Goal: Complete application form

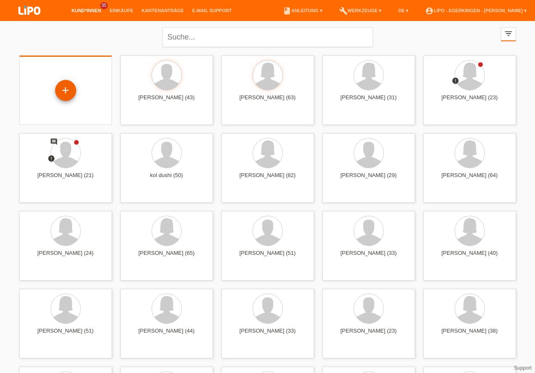
click at [65, 88] on div "+" at bounding box center [66, 90] width 20 height 14
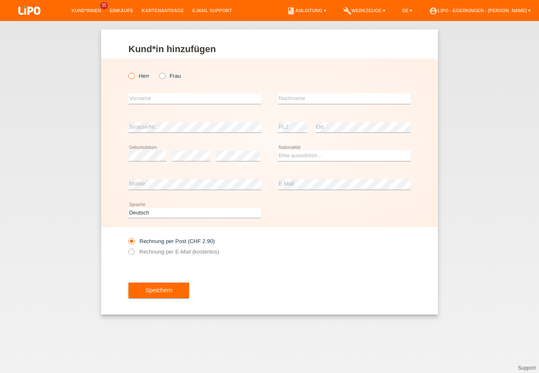
click at [145, 74] on label "Herr" at bounding box center [138, 76] width 21 height 6
click at [134, 74] on input "Herr" at bounding box center [130, 75] width 5 height 5
radio input "true"
click at [159, 98] on input "text" at bounding box center [194, 98] width 133 height 11
click at [153, 95] on input "text" at bounding box center [194, 98] width 133 height 11
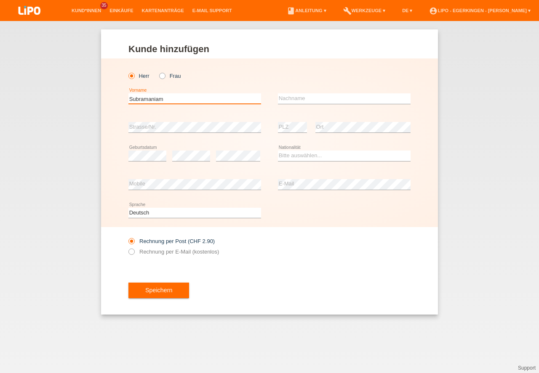
type input "Subramaniam"
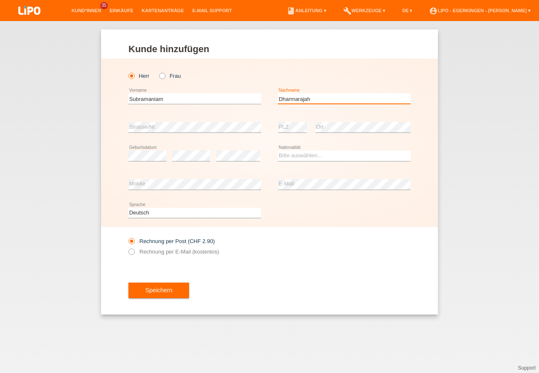
type input "Dharmarajah"
click at [307, 154] on select "Bitte auswählen... Schweiz Deutschland Liechtenstein Österreich ------------ Af…" at bounding box center [344, 156] width 133 height 10
select select "CH"
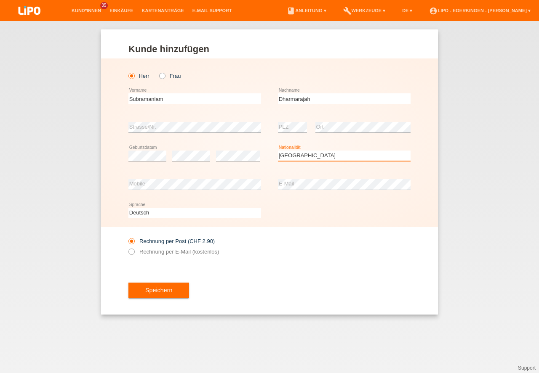
click at [0, 0] on option "Schweiz" at bounding box center [0, 0] width 0 height 0
click at [199, 191] on div "error Mobile" at bounding box center [194, 184] width 133 height 29
click at [165, 254] on label "Rechnung per E-Mail (kostenlos)" at bounding box center [173, 252] width 90 height 6
click at [134, 254] on input "Rechnung per E-Mail (kostenlos)" at bounding box center [130, 254] width 5 height 11
radio input "true"
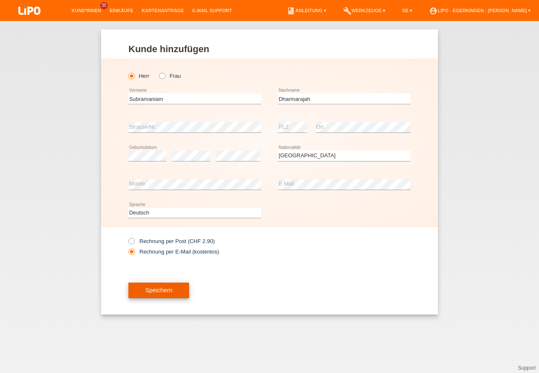
click at [167, 284] on button "Speichern" at bounding box center [158, 291] width 61 height 16
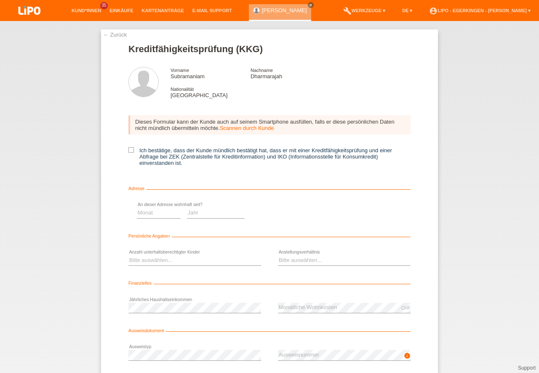
click at [130, 149] on icon at bounding box center [130, 149] width 5 height 5
click at [130, 149] on input "Ich bestätige, dass der Kunde mündlich bestätigt hat, dass er mit einer Kreditf…" at bounding box center [130, 149] width 5 height 5
checkbox input "true"
click at [291, 213] on select "Monat 01 02 03 04 05 06 07 08 09 10" at bounding box center [300, 213] width 44 height 10
select select "05"
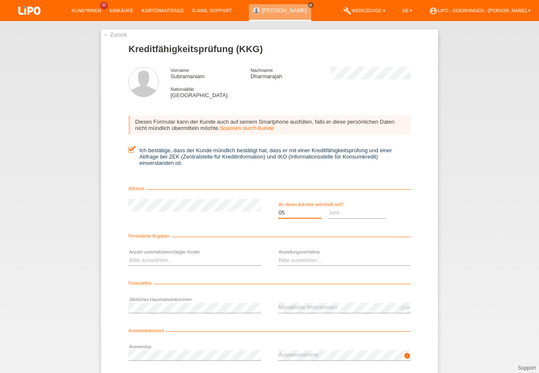
click at [0, 0] on option "05" at bounding box center [0, 0] width 0 height 0
click at [331, 214] on select "Jahr 2025 2024 2023 2022 2021 2020 2019 2018 2017 2016 2015 2014 2013 2012 2011…" at bounding box center [357, 213] width 58 height 10
select select "2005"
click at [0, 0] on option "2005" at bounding box center [0, 0] width 0 height 0
click at [290, 263] on select "Bitte auswählen... Unbefristet Befristet Lehrling/Student Pensioniert Nicht arb…" at bounding box center [344, 260] width 133 height 10
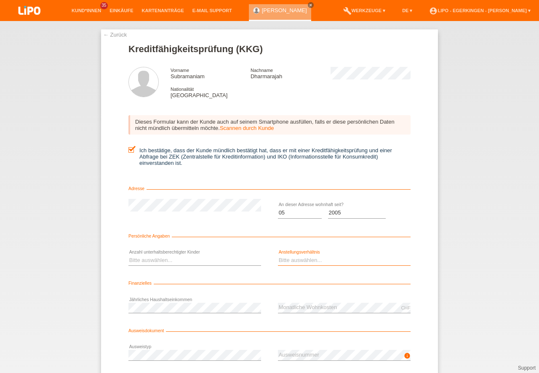
select select "UNLIMITED"
click at [0, 0] on option "Unbefristet" at bounding box center [0, 0] width 0 height 0
click at [195, 258] on select "Bitte auswählen... 0 1 2 3 4 5 6 7 8 9" at bounding box center [194, 260] width 133 height 10
select select "0"
click at [0, 0] on option "0" at bounding box center [0, 0] width 0 height 0
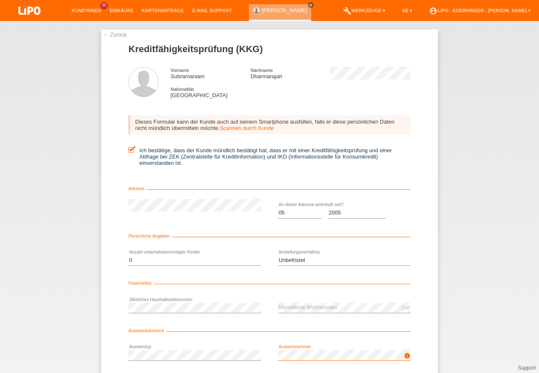
scroll to position [56, 0]
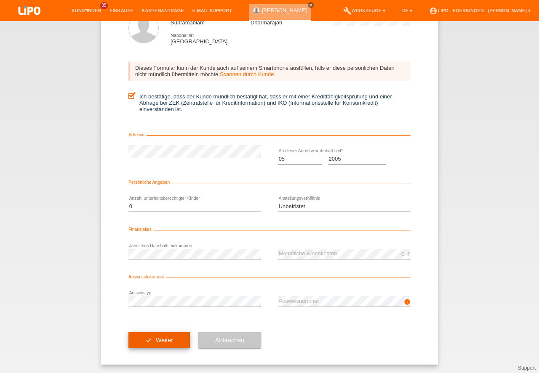
click at [154, 340] on button "check Weiter" at bounding box center [158, 340] width 61 height 16
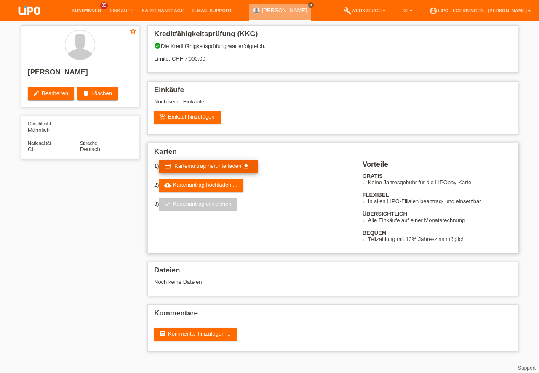
drag, startPoint x: 0, startPoint y: 0, endPoint x: 197, endPoint y: 168, distance: 258.6
click at [197, 168] on span "Kartenantrag herunterladen" at bounding box center [207, 166] width 67 height 6
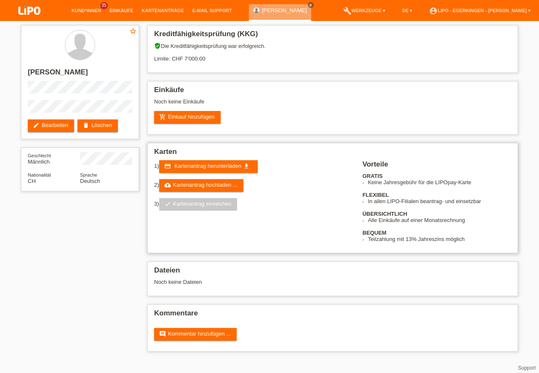
drag, startPoint x: 248, startPoint y: 260, endPoint x: 356, endPoint y: 167, distance: 142.6
click at [248, 260] on div "Kreditfähigkeitsprüfung (KKG) verified_user Die Kreditfähigkeitsprüfung war erf…" at bounding box center [332, 190] width 379 height 339
click at [187, 187] on link "cloud_upload Kartenantrag hochladen ..." at bounding box center [201, 185] width 84 height 13
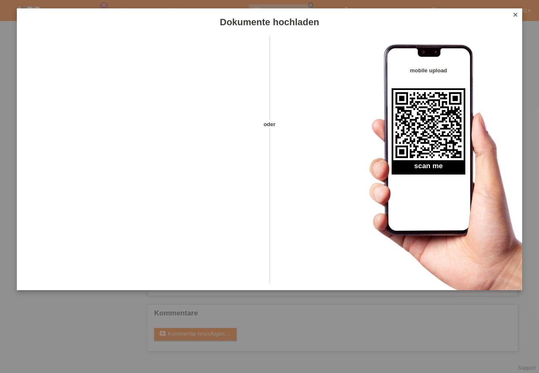
click at [513, 14] on icon "close" at bounding box center [515, 14] width 7 height 7
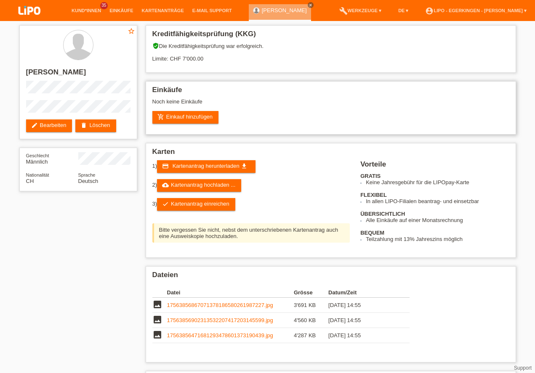
click at [513, 107] on div "Einkäufe Noch keine Einkäufe add_shopping_cart Einkauf hinzufügen" at bounding box center [331, 107] width 370 height 53
click at [202, 202] on link "check Kartenantrag einreichen" at bounding box center [196, 204] width 78 height 13
